Goal: Task Accomplishment & Management: Manage account settings

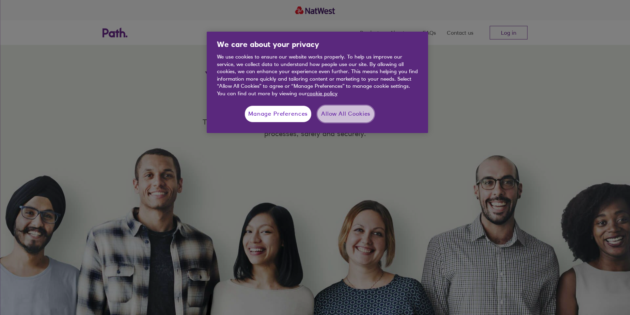
click at [339, 115] on button "Allow All Cookies" at bounding box center [345, 114] width 57 height 17
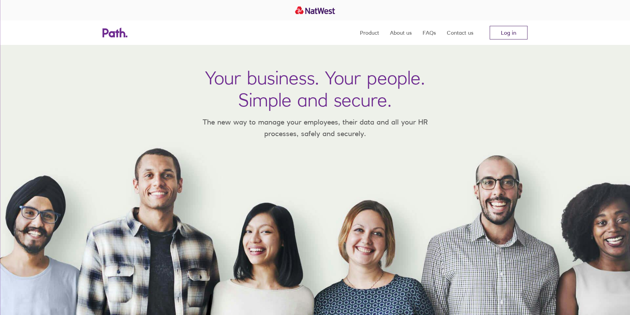
click at [512, 29] on link "Log in" at bounding box center [508, 33] width 38 height 14
click at [508, 32] on link "Log in" at bounding box center [508, 33] width 38 height 14
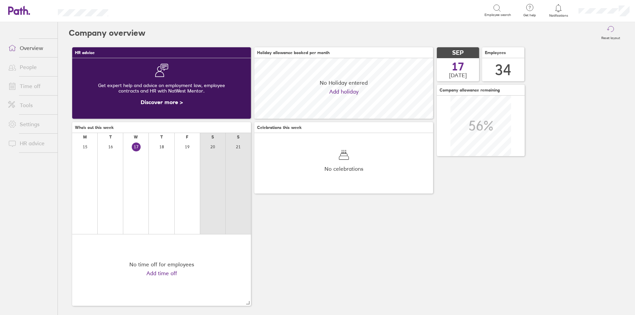
scroll to position [61, 179]
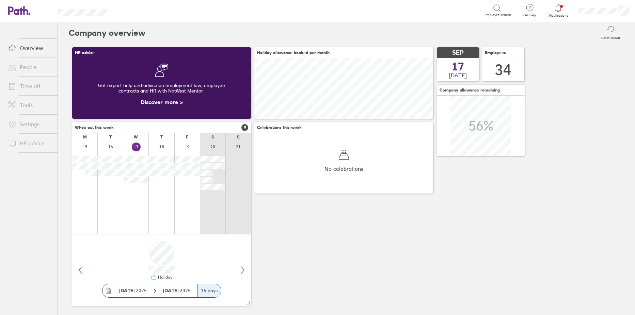
click at [23, 84] on link "Time off" at bounding box center [30, 86] width 55 height 14
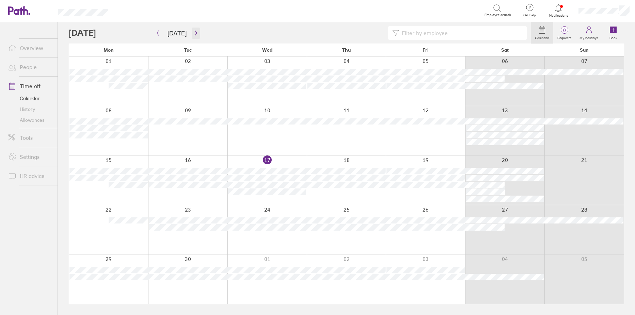
click at [197, 33] on button "button" at bounding box center [196, 33] width 9 height 11
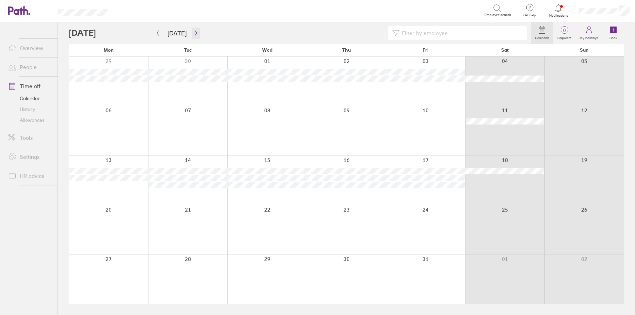
click at [193, 33] on icon "button" at bounding box center [195, 32] width 5 height 5
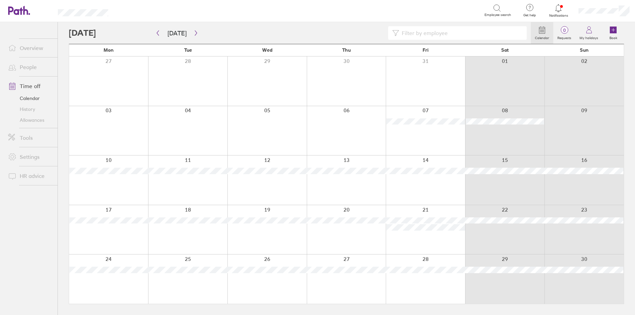
click at [28, 69] on link "People" at bounding box center [30, 67] width 55 height 14
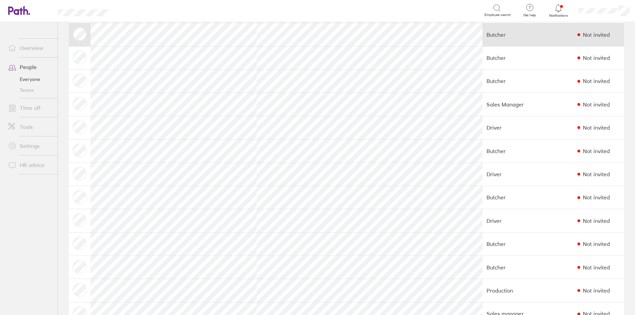
scroll to position [136, 0]
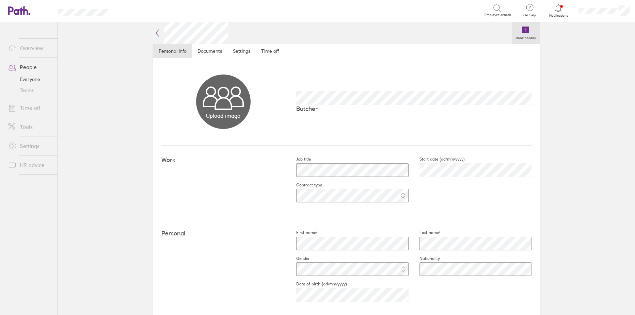
click at [525, 28] on icon at bounding box center [525, 30] width 7 height 7
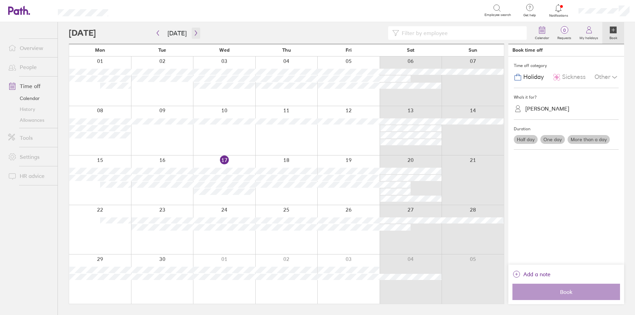
click at [192, 30] on button "button" at bounding box center [196, 33] width 9 height 11
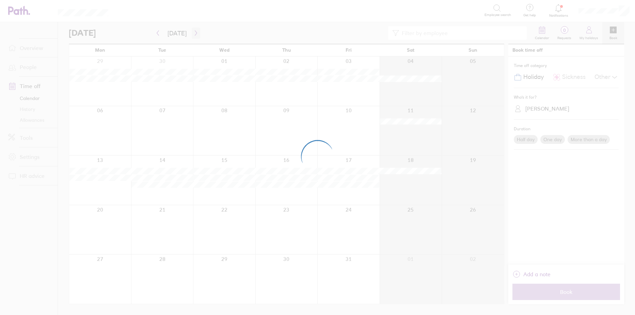
click at [192, 30] on div at bounding box center [317, 157] width 635 height 315
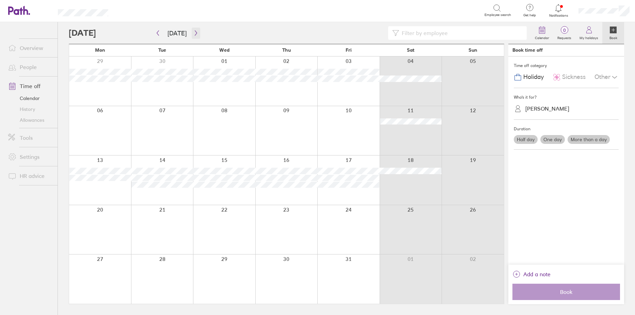
click at [192, 30] on button "button" at bounding box center [196, 33] width 9 height 11
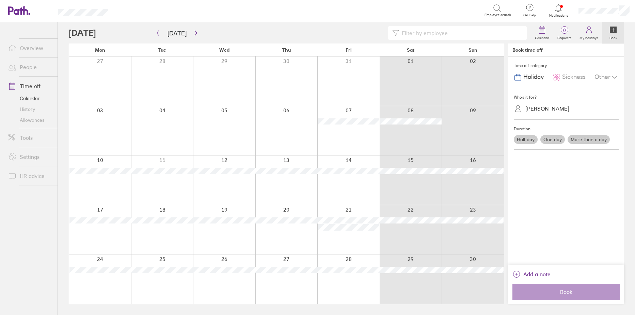
click at [465, 78] on div at bounding box center [472, 81] width 62 height 49
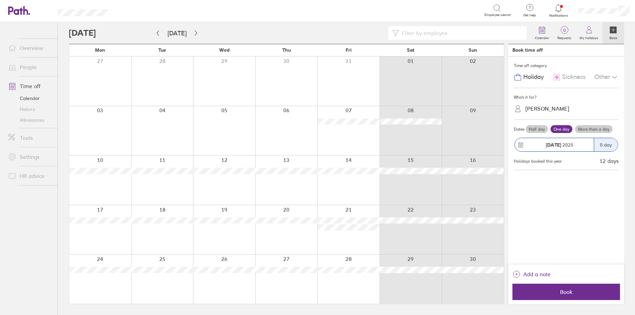
click at [592, 128] on label "More than a day" at bounding box center [593, 129] width 37 height 8
click at [0, 0] on input "More than a day" at bounding box center [0, 0] width 0 height 0
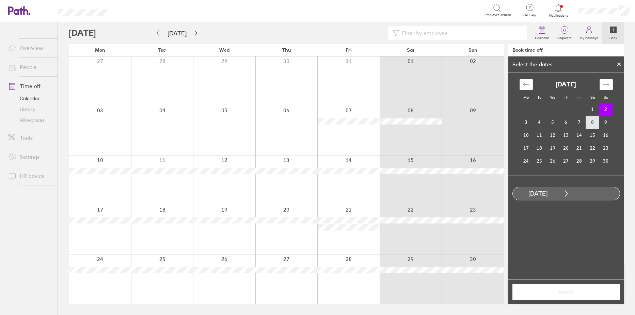
click at [594, 123] on td "8" at bounding box center [592, 122] width 13 height 13
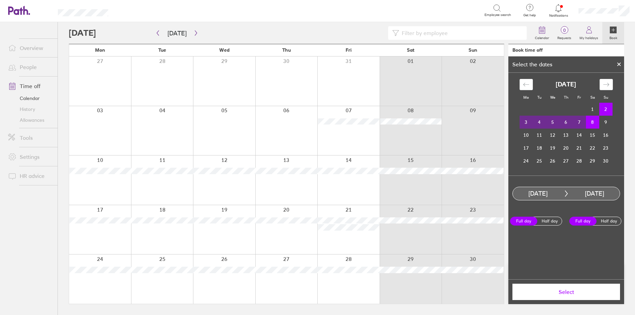
click at [567, 291] on span "Select" at bounding box center [566, 292] width 98 height 6
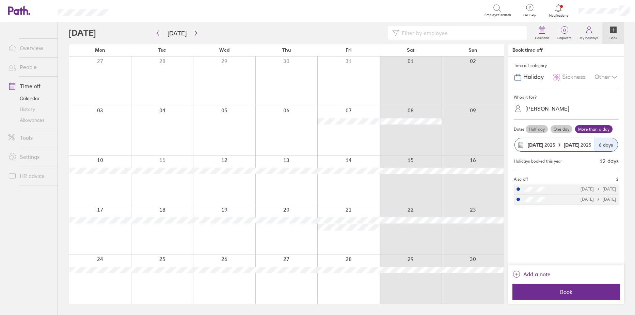
click at [566, 144] on strong "[DATE]" at bounding box center [572, 145] width 17 height 6
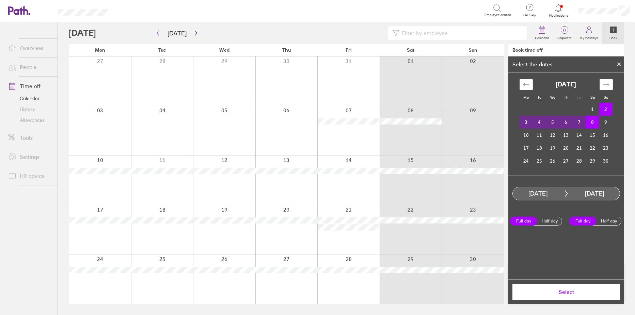
click at [583, 122] on td "7" at bounding box center [579, 122] width 13 height 13
click at [605, 109] on td "2" at bounding box center [605, 109] width 13 height 13
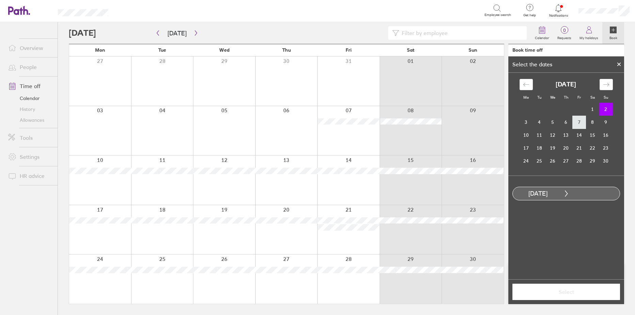
click at [579, 126] on td "7" at bounding box center [579, 122] width 13 height 13
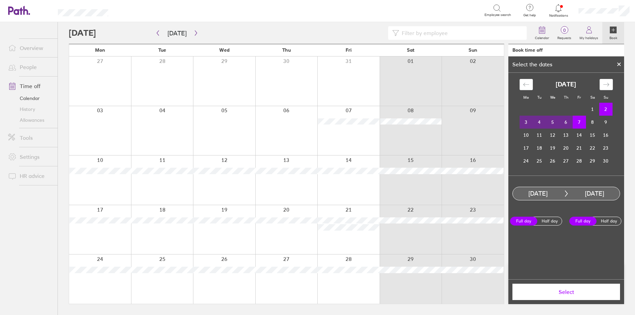
click at [584, 290] on span "Select" at bounding box center [566, 292] width 98 height 6
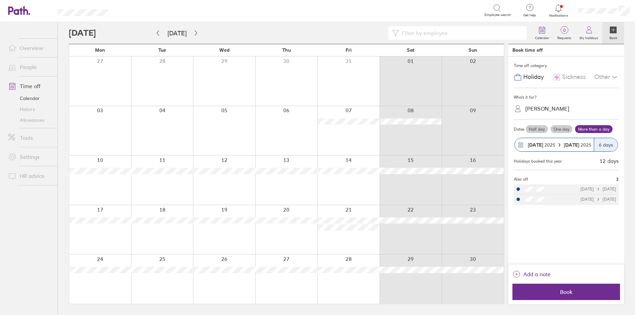
click at [584, 290] on span "Book" at bounding box center [566, 292] width 98 height 6
